Goal: Information Seeking & Learning: Learn about a topic

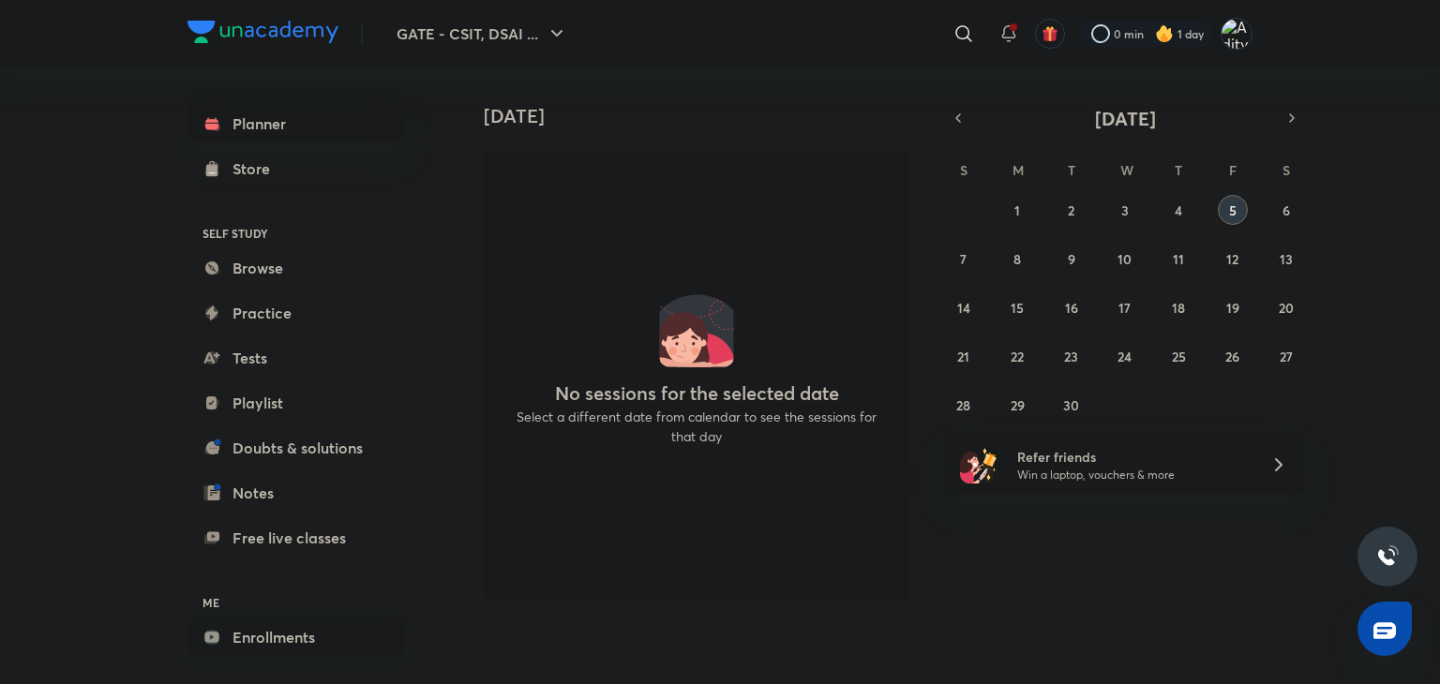
click at [260, 638] on link "Enrollments" at bounding box center [297, 638] width 218 height 38
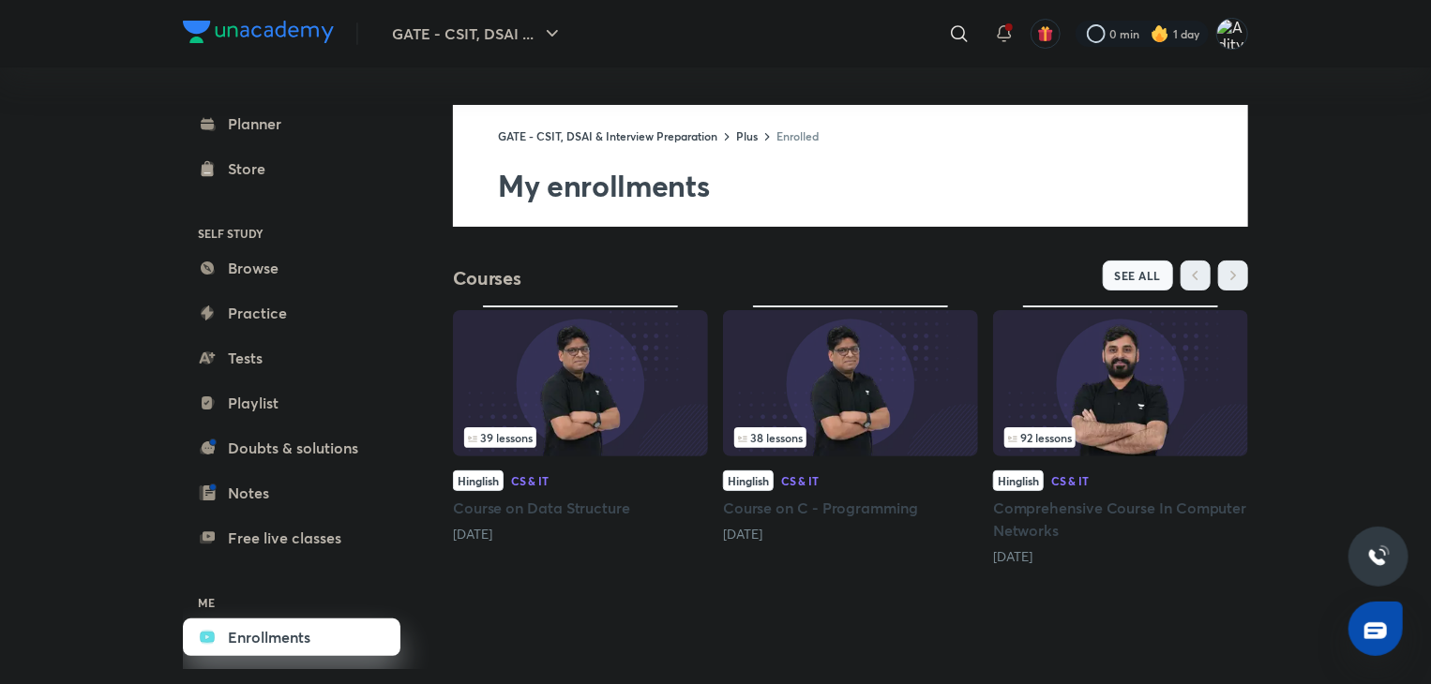
click at [1151, 269] on span "SEE ALL" at bounding box center [1138, 275] width 47 height 13
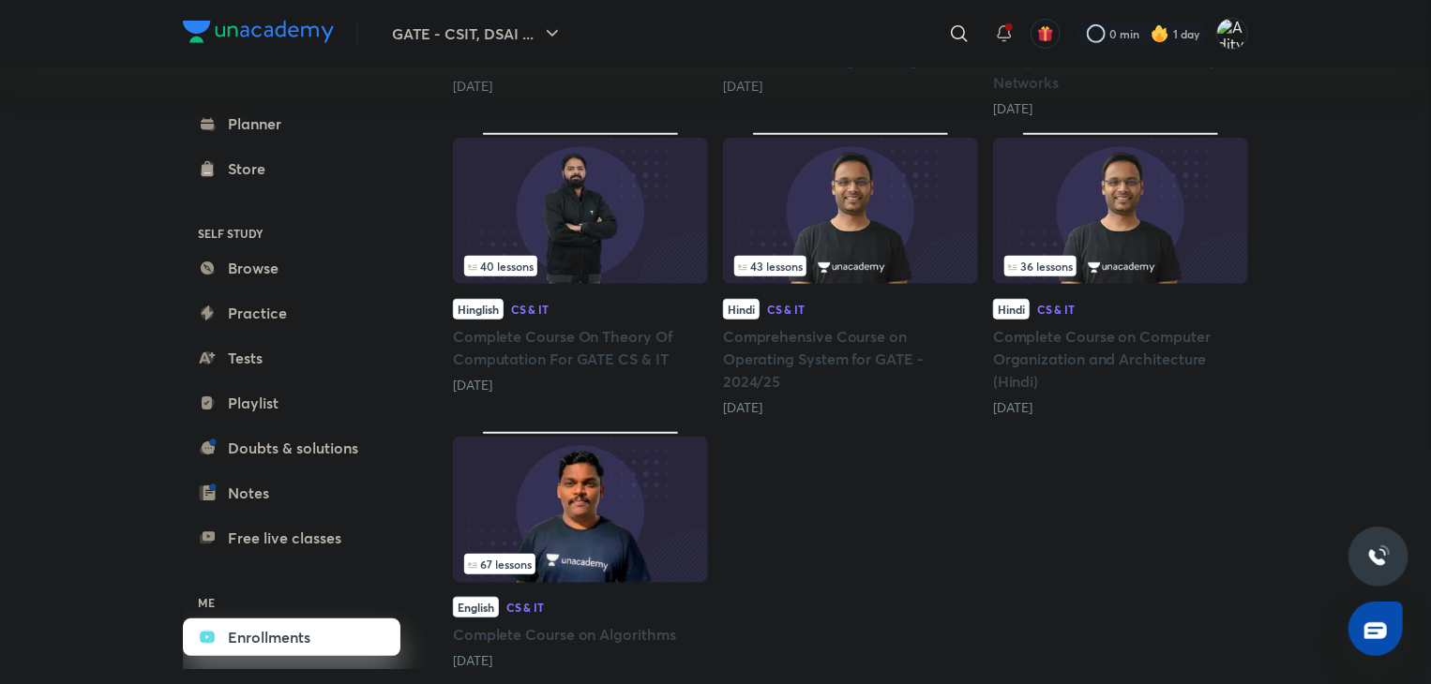
scroll to position [520, 0]
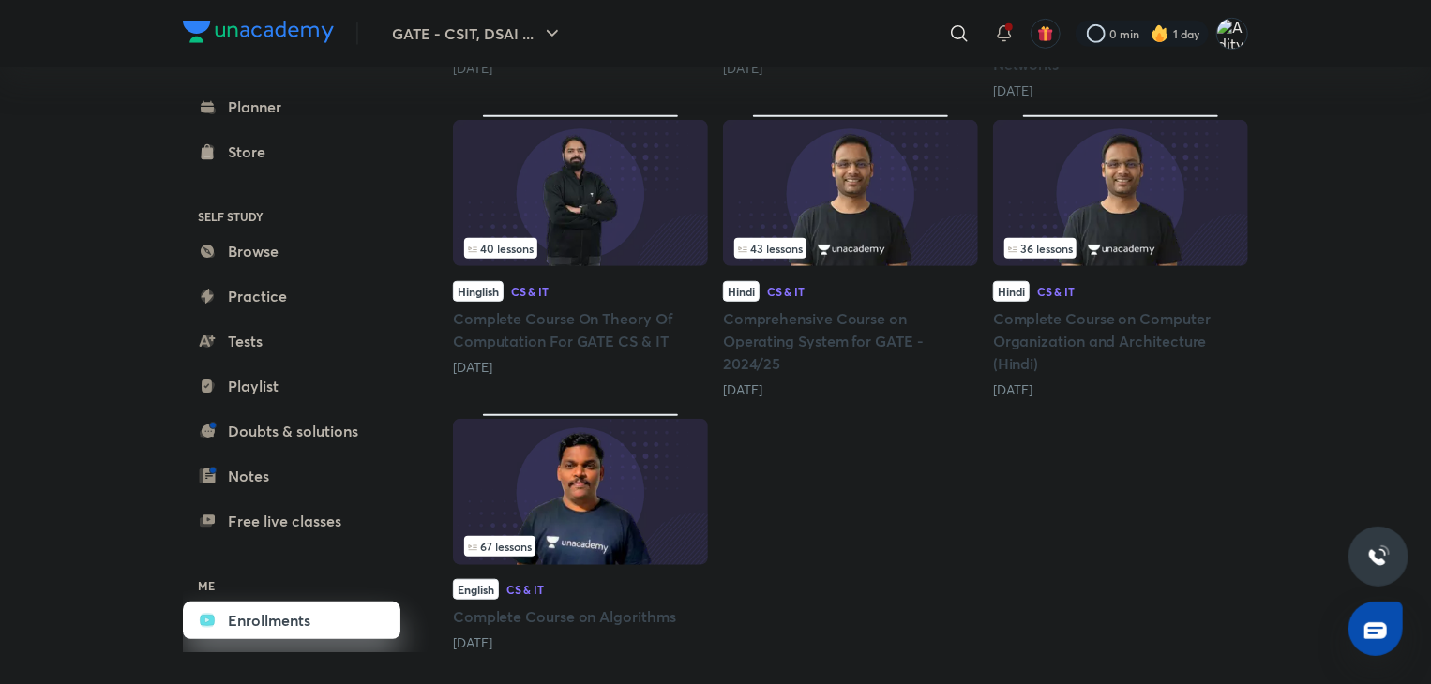
click at [572, 330] on h5 "Complete Course On Theory Of Computation For GATE CS & IT" at bounding box center [580, 330] width 255 height 45
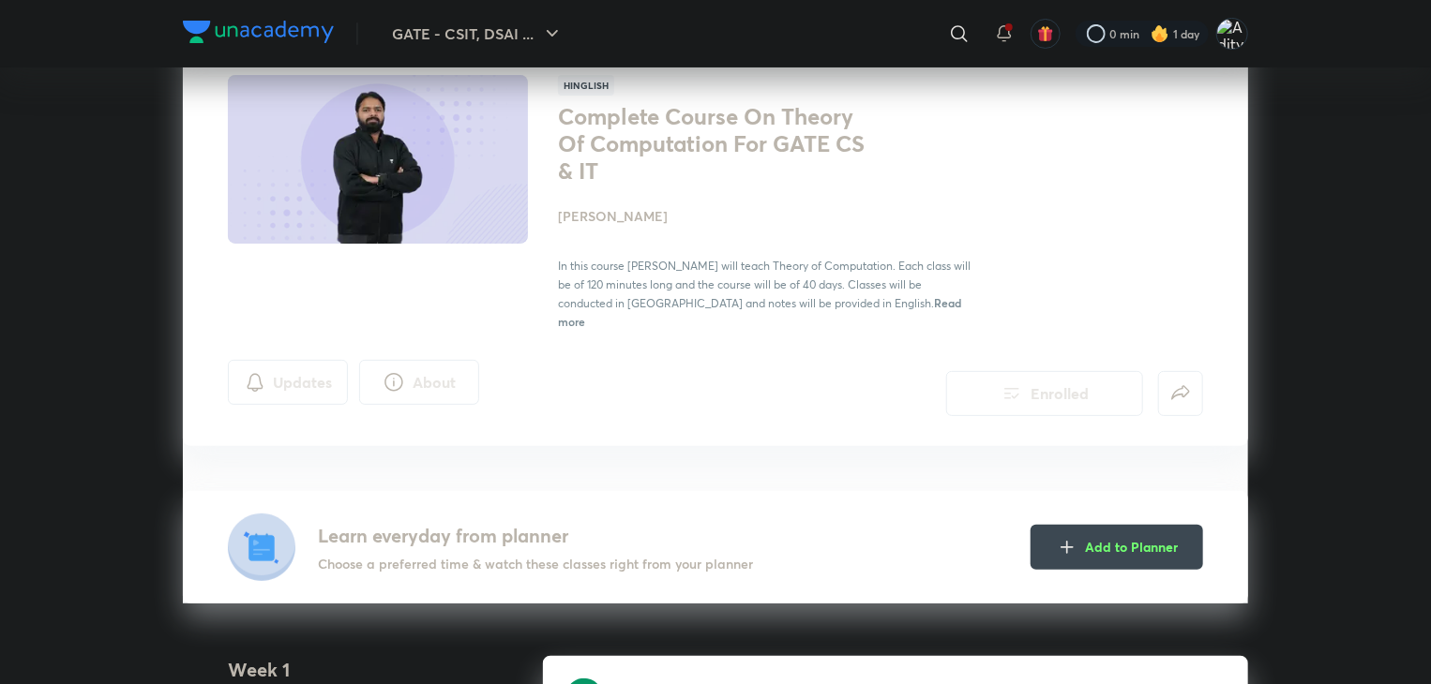
scroll to position [469, 0]
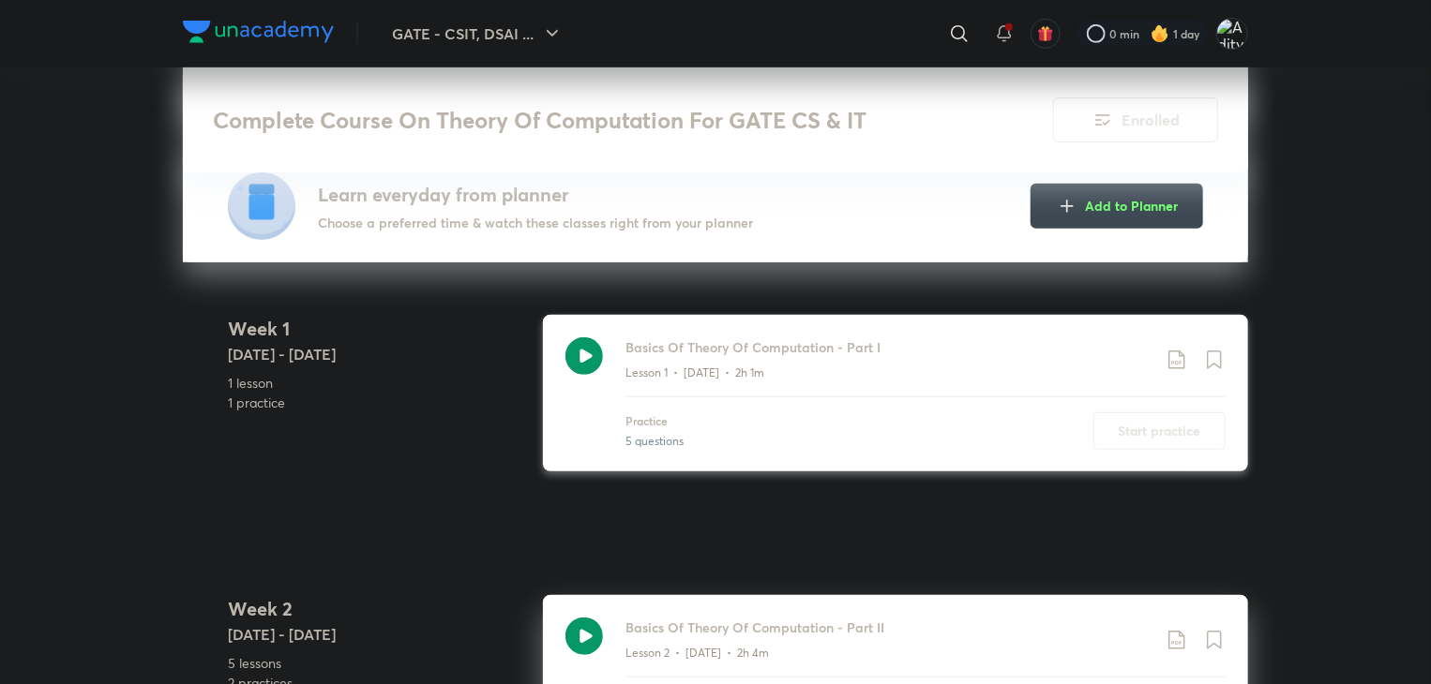
click at [595, 338] on icon at bounding box center [584, 357] width 38 height 38
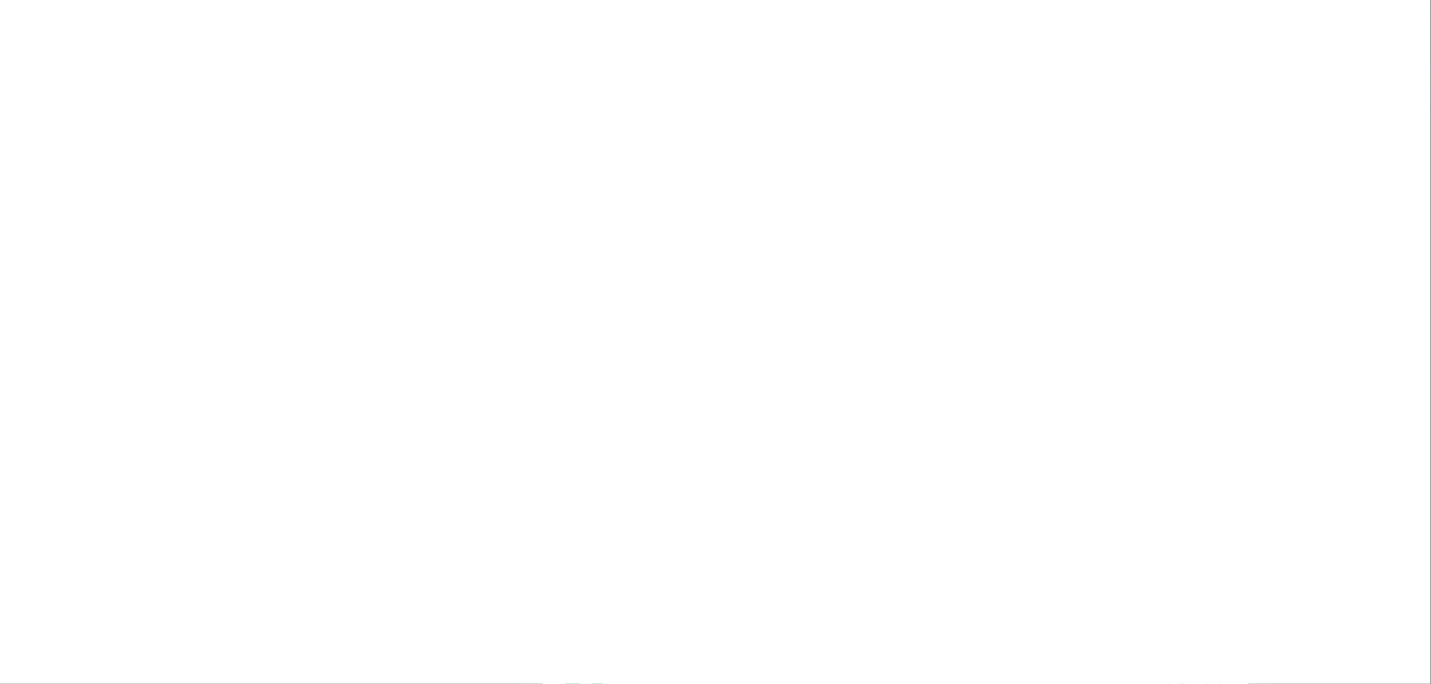
scroll to position [2344, 0]
